Goal: Task Accomplishment & Management: Use online tool/utility

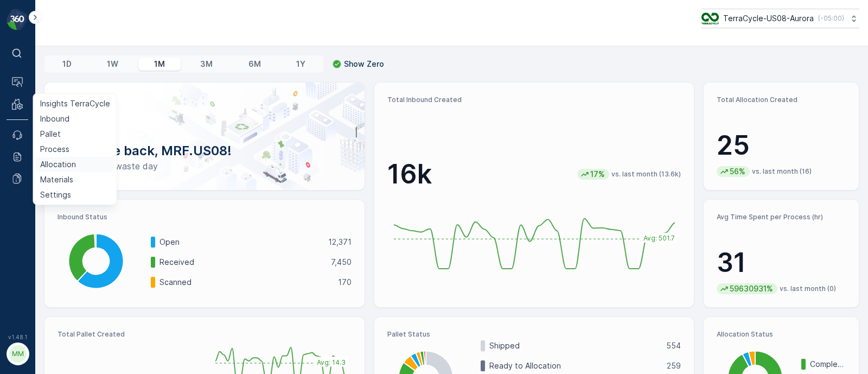
click at [56, 166] on p "Allocation" at bounding box center [58, 164] width 36 height 11
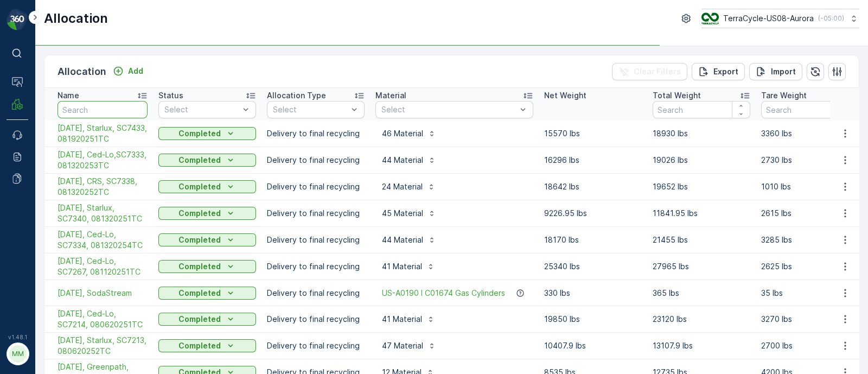
click at [91, 112] on input "text" at bounding box center [102, 109] width 90 height 17
type input "temp"
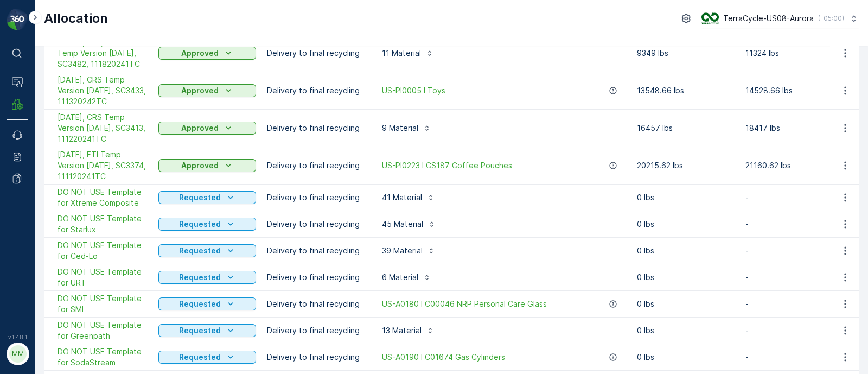
scroll to position [203, 0]
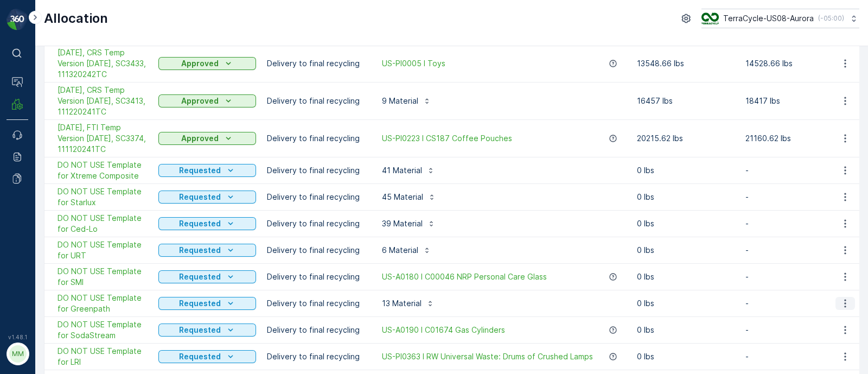
click at [844, 300] on icon "button" at bounding box center [844, 303] width 11 height 11
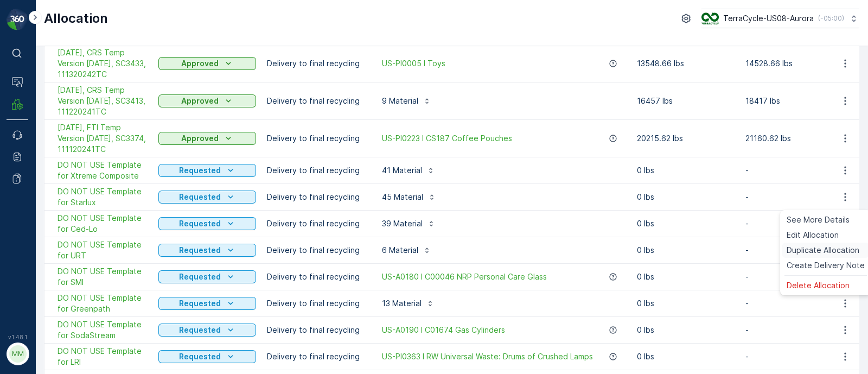
click at [821, 251] on span "Duplicate Allocation" at bounding box center [822, 250] width 73 height 11
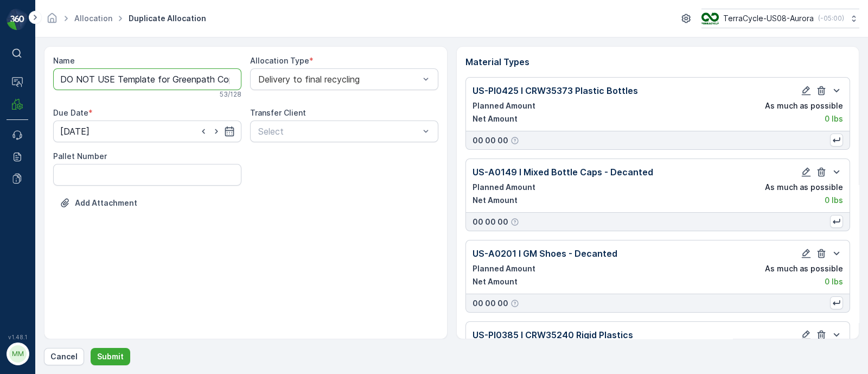
drag, startPoint x: 171, startPoint y: 79, endPoint x: 56, endPoint y: 79, distance: 114.9
click at [56, 79] on input "DO NOT USE Template for Greenpath Copy #1755813312588" at bounding box center [147, 79] width 188 height 22
drag, startPoint x: 144, startPoint y: 75, endPoint x: 485, endPoint y: 88, distance: 341.8
click at [485, 88] on div "Name [DATE], Greenpath Copy #1755813312588 This name is available 39 / 128 Allo…" at bounding box center [451, 192] width 815 height 293
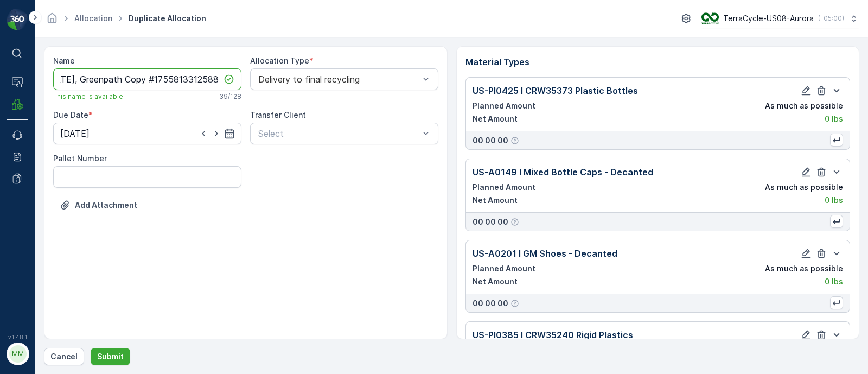
paste input "Styrofoam, Paper Bubble Mailers, wrong material"
drag, startPoint x: 216, startPoint y: 79, endPoint x: 150, endPoint y: 77, distance: 66.7
click at [150, 77] on input "[DATE], Greenpath Styrofoam, Paper Bubble Mailers, wrong material" at bounding box center [147, 79] width 188 height 22
click at [190, 80] on input "[DATE], Greenpath," at bounding box center [147, 79] width 188 height 22
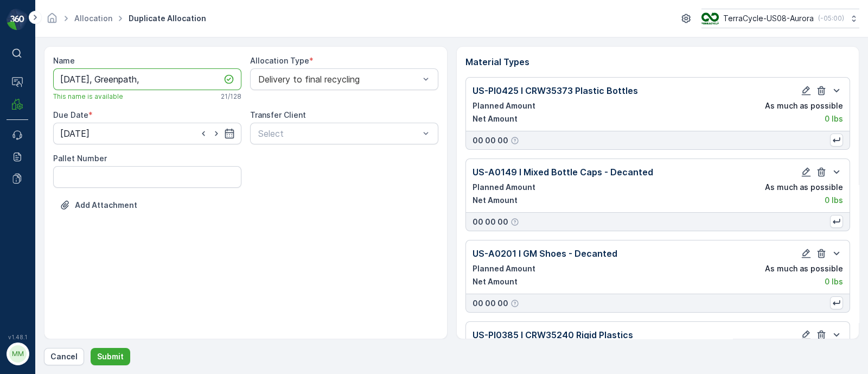
paste input "SC7462 / Aurora / 082120251TC"
drag, startPoint x: 163, startPoint y: 79, endPoint x: 117, endPoint y: 82, distance: 46.2
click at [117, 82] on input "[DATE], Greenpath, SC7462 / Aurora / 082120251TC" at bounding box center [147, 79] width 188 height 22
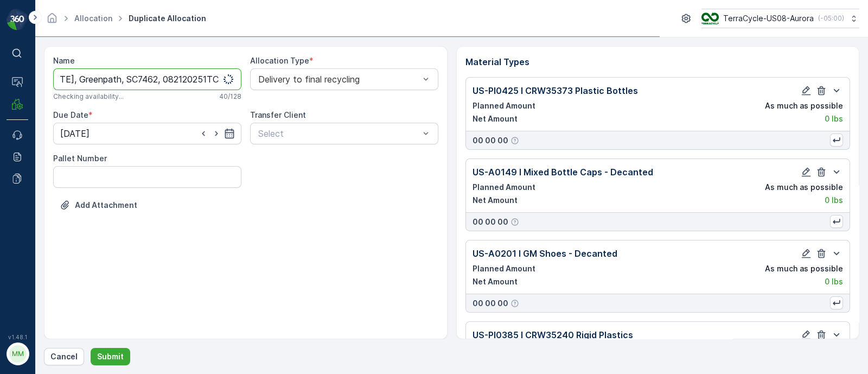
type input "[DATE], Greenpath, SC7462, 082120251TC"
click at [226, 131] on icon "button" at bounding box center [228, 133] width 9 height 10
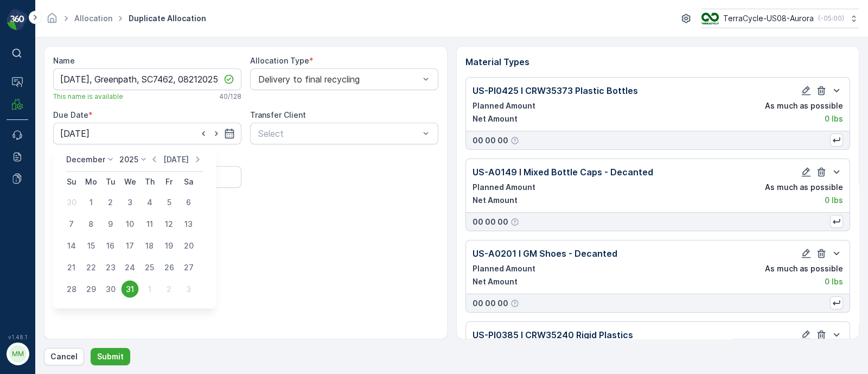
click at [167, 159] on p "[DATE]" at bounding box center [175, 159] width 25 height 11
click at [167, 266] on div "22" at bounding box center [168, 267] width 17 height 17
type input "[DATE]"
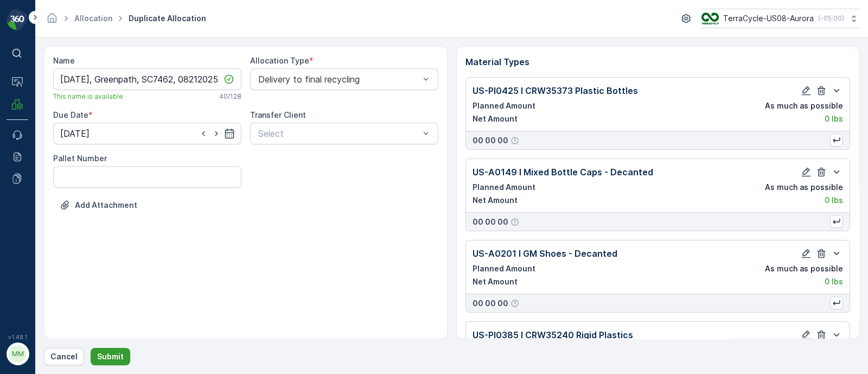
click at [113, 357] on p "Submit" at bounding box center [110, 356] width 27 height 11
